Goal: Transaction & Acquisition: Purchase product/service

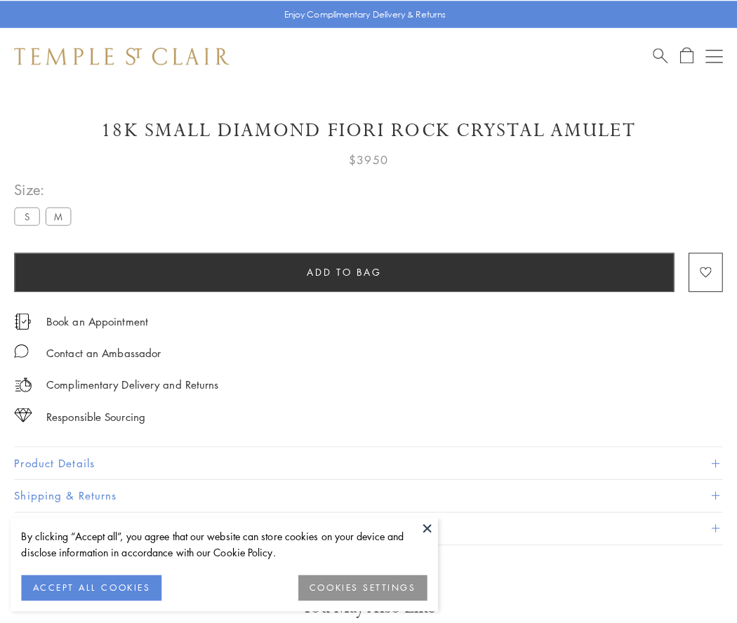
scroll to position [81, 0]
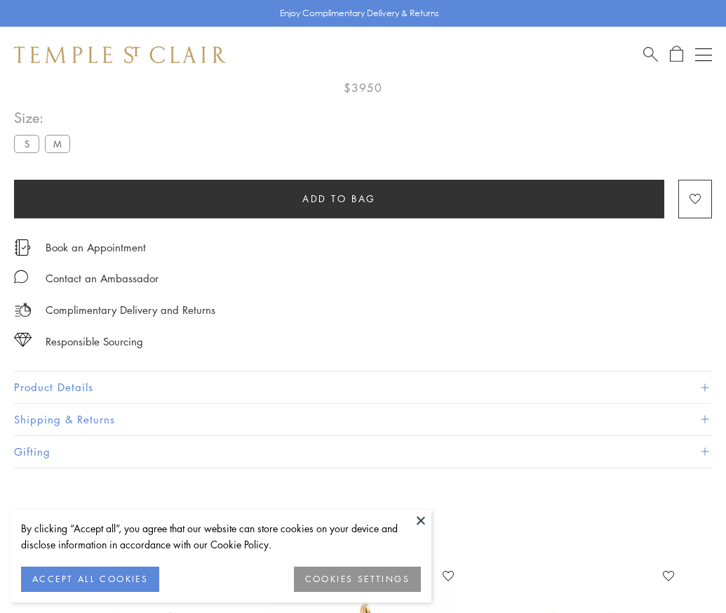
click at [339, 198] on span "Add to bag" at bounding box center [339, 198] width 74 height 15
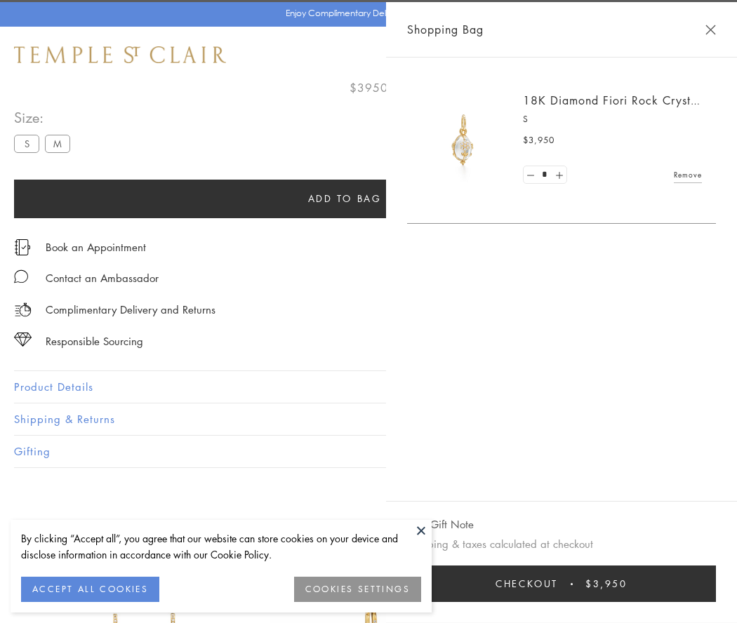
click at [558, 584] on span "Checkout" at bounding box center [526, 583] width 62 height 15
